Goal: Information Seeking & Learning: Learn about a topic

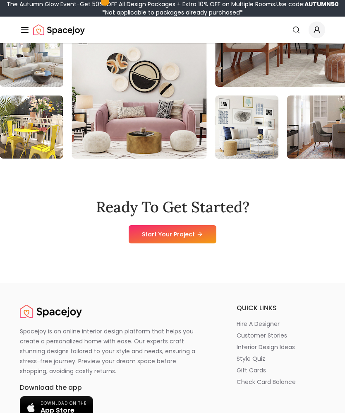
scroll to position [8538, 0]
click at [205, 225] on link "Start Your Project" at bounding box center [173, 234] width 88 height 18
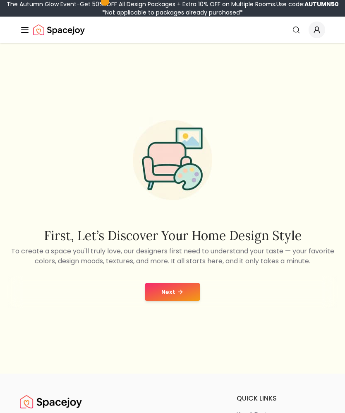
click at [177, 297] on button "Next" at bounding box center [173, 291] width 56 height 18
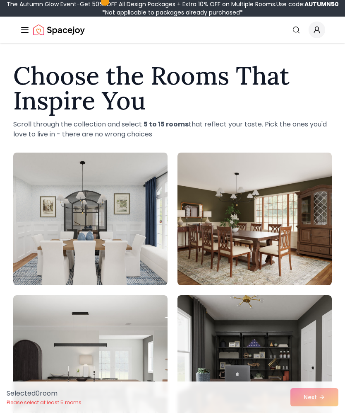
click at [145, 333] on img at bounding box center [90, 361] width 154 height 133
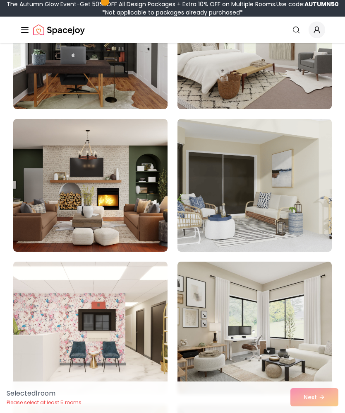
scroll to position [746, 0]
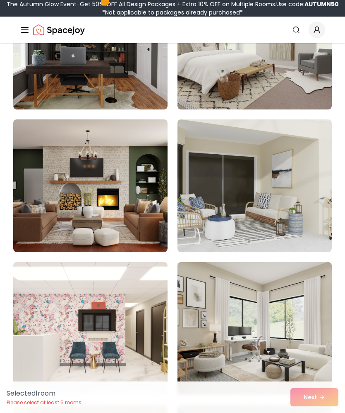
click at [130, 228] on img at bounding box center [90, 185] width 154 height 133
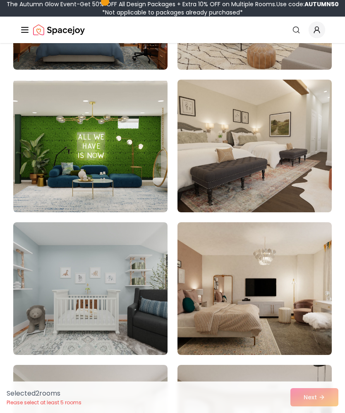
scroll to position [2497, 0]
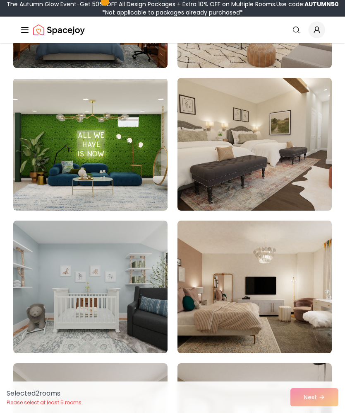
click at [283, 170] on img at bounding box center [255, 144] width 154 height 133
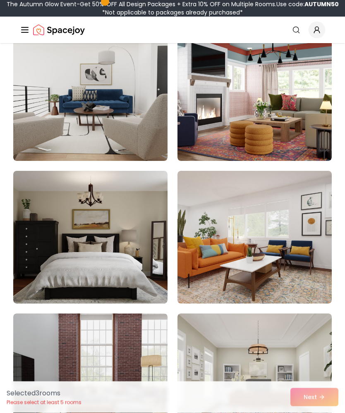
scroll to position [5823, 0]
click at [120, 260] on img at bounding box center [90, 237] width 154 height 133
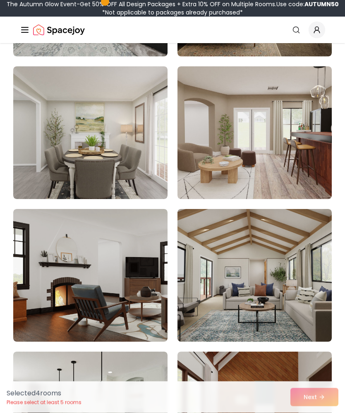
scroll to position [2793, 0]
click at [144, 181] on img at bounding box center [90, 132] width 154 height 133
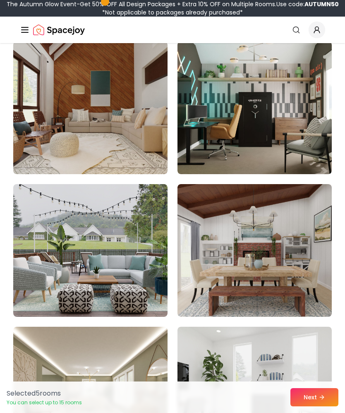
scroll to position [1392, 0]
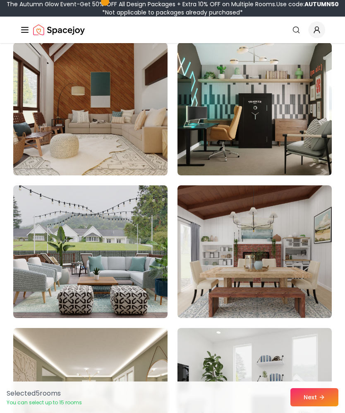
click at [306, 203] on img at bounding box center [255, 251] width 154 height 133
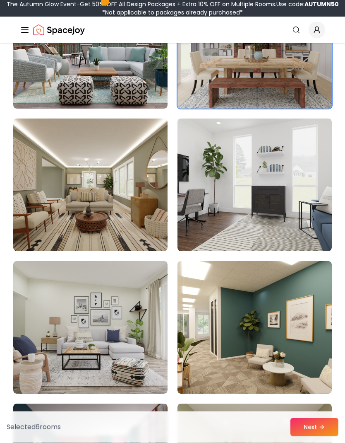
scroll to position [1608, 0]
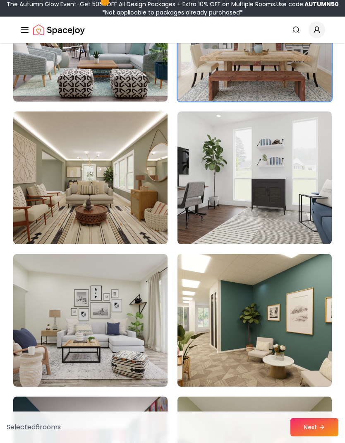
click at [318, 412] on button "Next" at bounding box center [315, 427] width 48 height 18
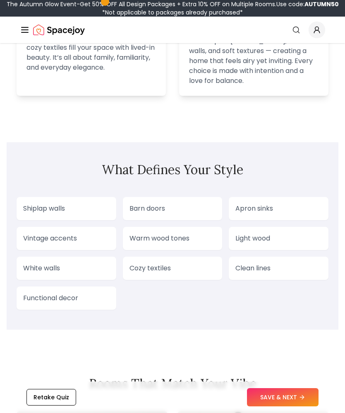
scroll to position [850, 0]
click at [206, 243] on p "Warm wood tones" at bounding box center [173, 239] width 87 height 10
click at [172, 240] on p "Warm wood tones" at bounding box center [173, 239] width 87 height 10
click at [167, 234] on p "Warm wood tones" at bounding box center [173, 239] width 87 height 10
click at [173, 241] on p "Warm wood tones" at bounding box center [173, 239] width 87 height 10
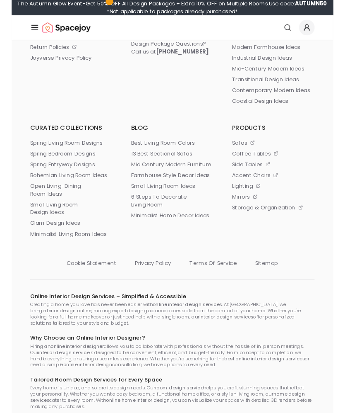
scroll to position [2230, 0]
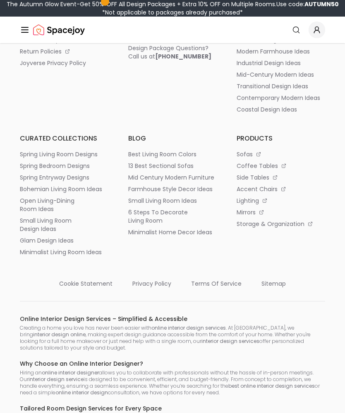
click at [208, 189] on p "farmhouse style decor ideas" at bounding box center [170, 189] width 84 height 8
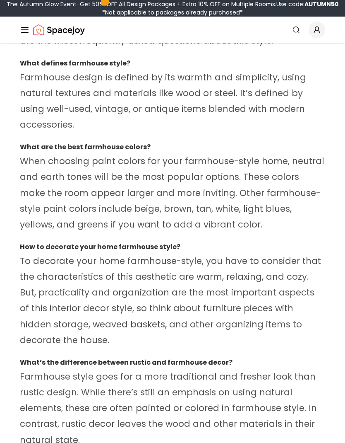
scroll to position [4738, 0]
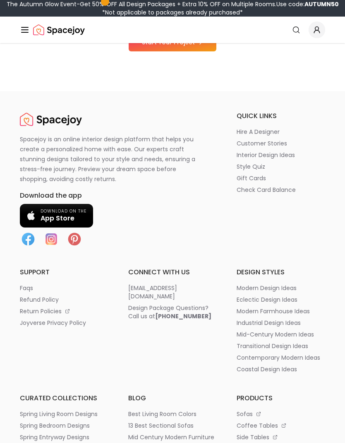
scroll to position [7175, 0]
click at [307, 307] on p "modern farmhouse ideas" at bounding box center [273, 311] width 73 height 8
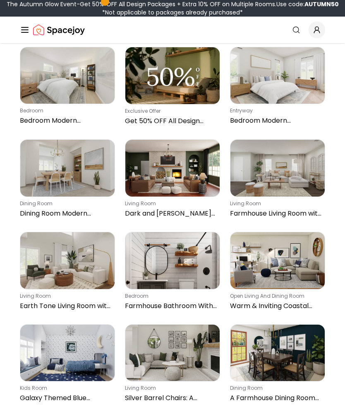
scroll to position [542, 0]
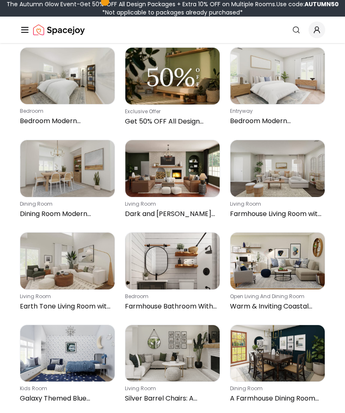
click at [305, 169] on img at bounding box center [278, 168] width 94 height 57
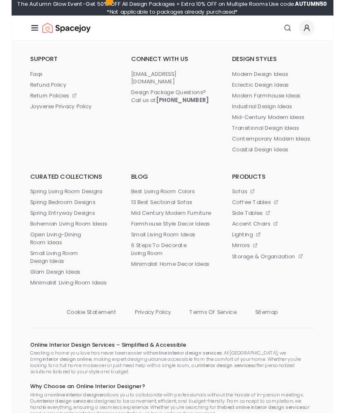
scroll to position [4765, 0]
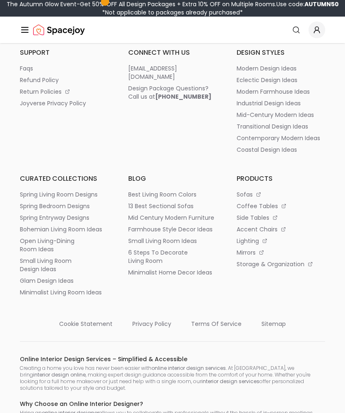
click at [182, 245] on p "small living room ideas" at bounding box center [162, 241] width 69 height 8
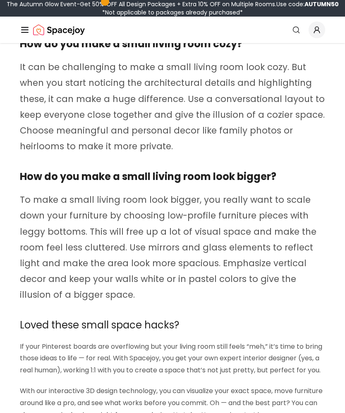
scroll to position [2831, 0]
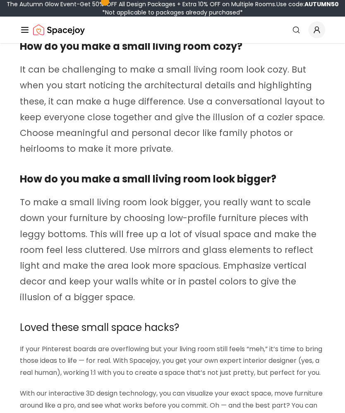
click at [243, 178] on strong "How do you make a small living room look bigger?" at bounding box center [148, 179] width 257 height 14
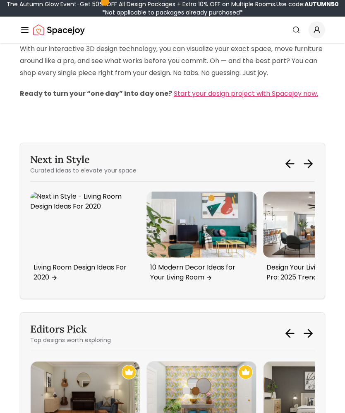
scroll to position [3175, 0]
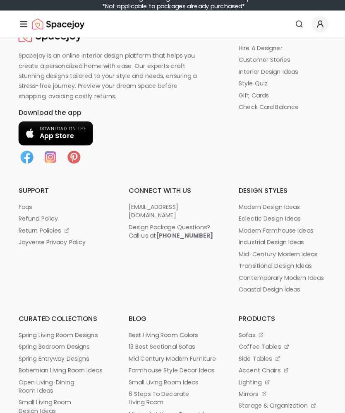
scroll to position [5251, 0]
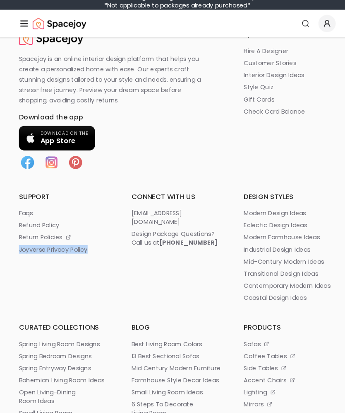
click at [302, 240] on p "modern farmhouse ideas" at bounding box center [273, 236] width 73 height 8
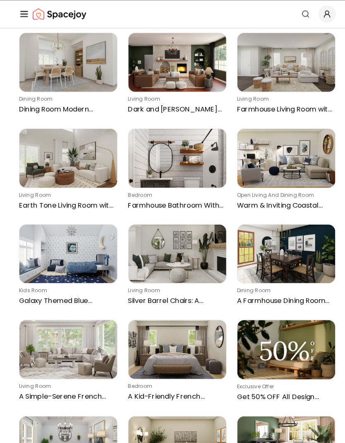
scroll to position [635, 0]
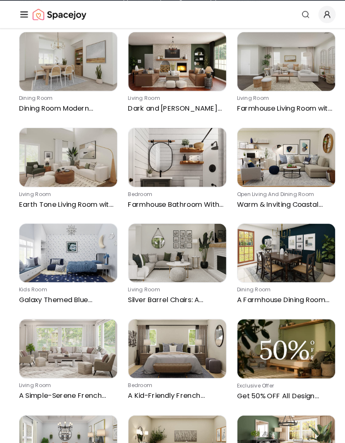
click at [0, 119] on div "Farmhouse Design Ideas It's all about ﻿neutral hues﻿, wood accents, and furnitu…" at bounding box center [172, 63] width 345 height 1311
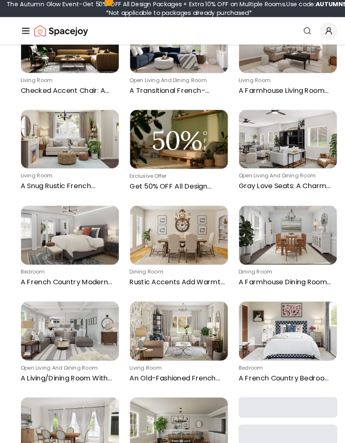
scroll to position [1684, 0]
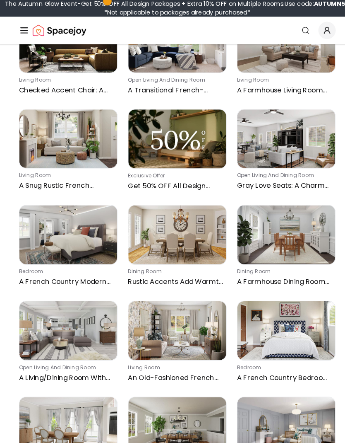
click at [293, 222] on img at bounding box center [278, 226] width 94 height 57
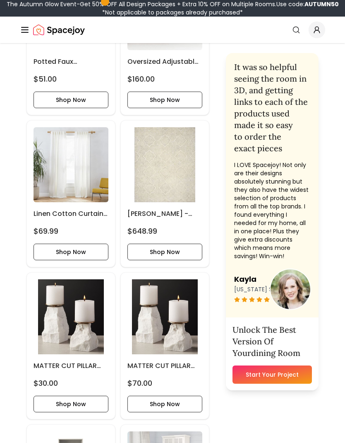
scroll to position [1699, 0]
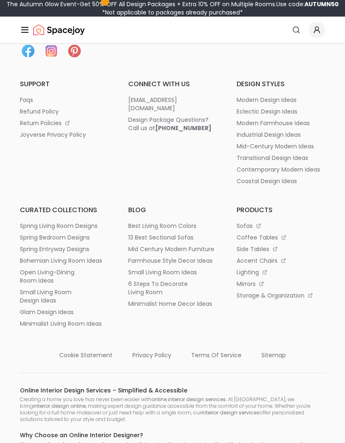
scroll to position [4278, 0]
click at [212, 265] on p "farmhouse style decor ideas" at bounding box center [170, 260] width 84 height 8
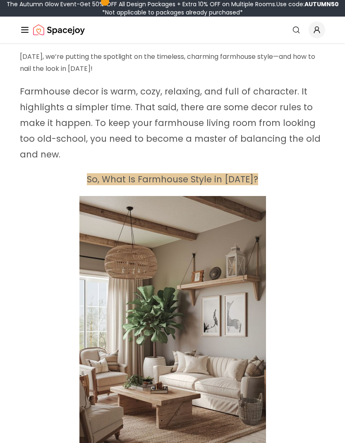
scroll to position [219, 0]
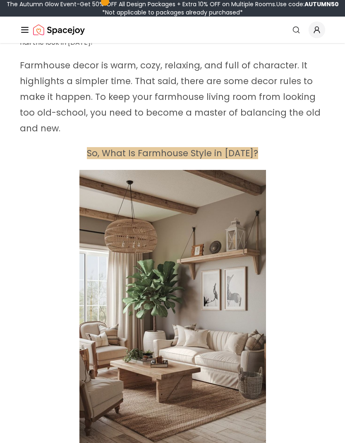
click at [309, 311] on p at bounding box center [173, 310] width 306 height 280
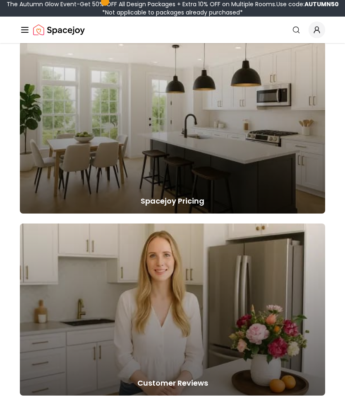
scroll to position [6214, 0]
